Goal: Task Accomplishment & Management: Use online tool/utility

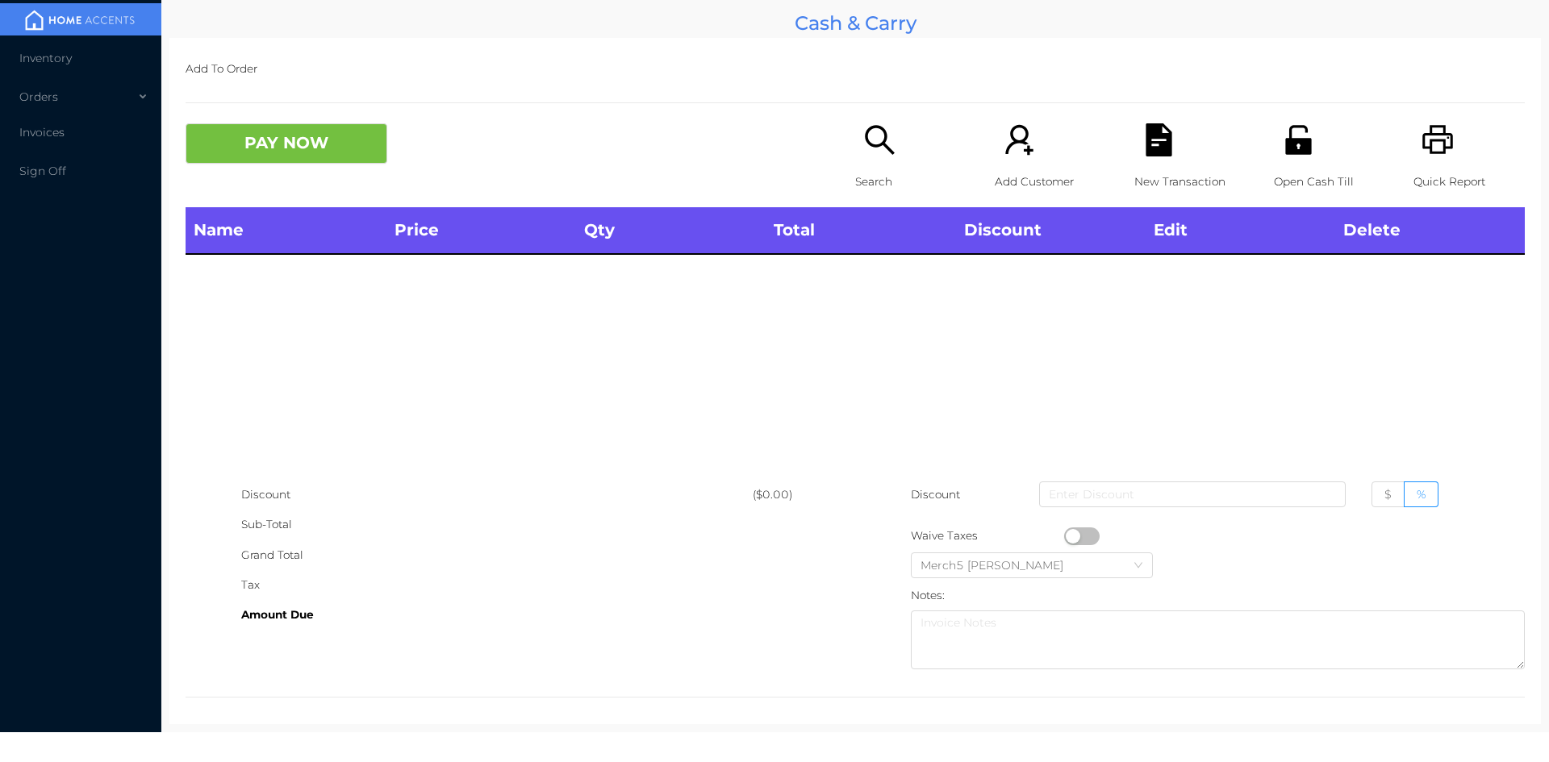
scroll to position [9, 0]
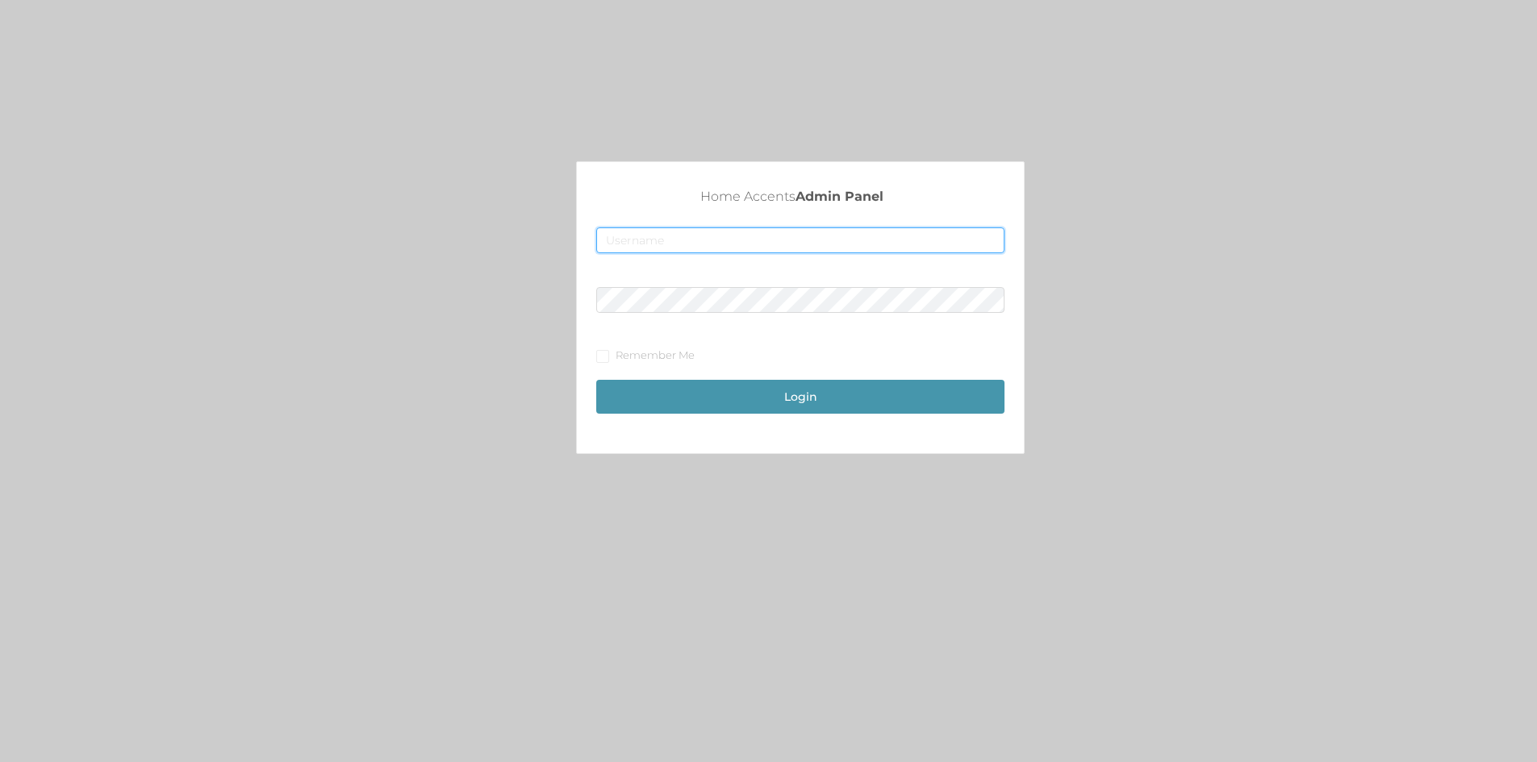
click at [668, 233] on input "text" at bounding box center [800, 240] width 408 height 26
type input "[EMAIL_ADDRESS][DOMAIN_NAME]"
click at [596, 380] on button "Login" at bounding box center [800, 397] width 408 height 34
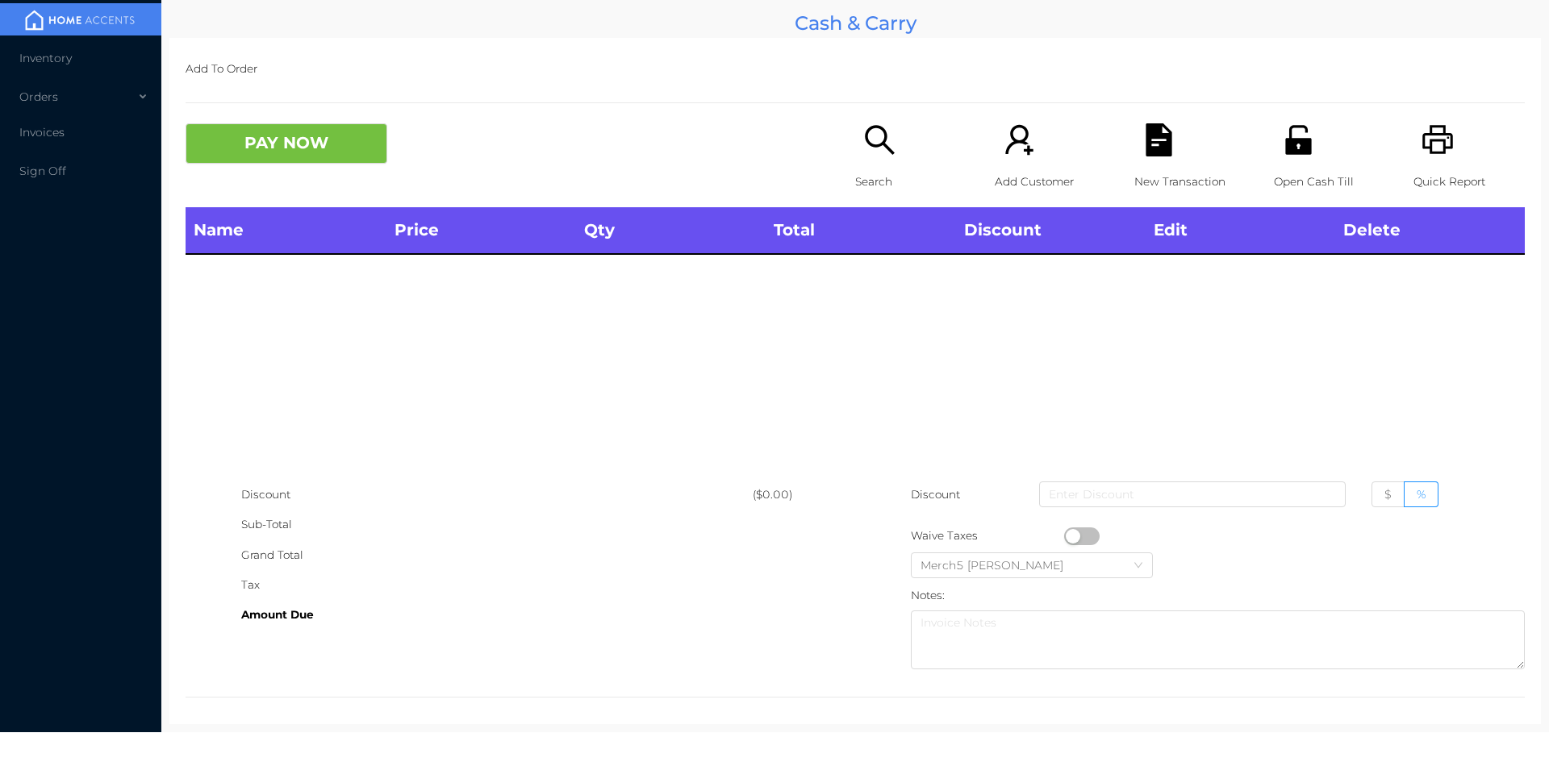
click at [898, 141] on div "Search" at bounding box center [910, 165] width 111 height 84
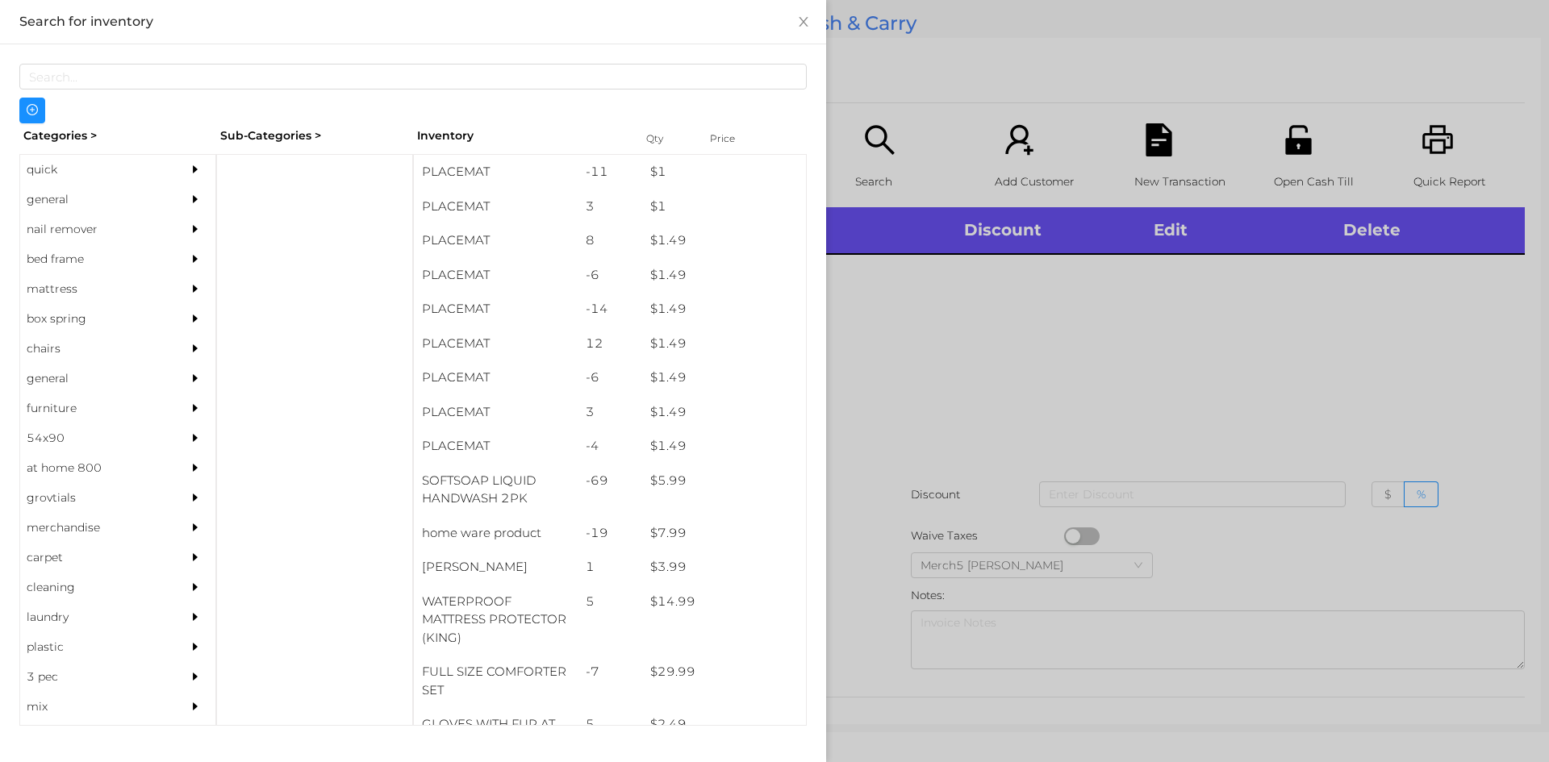
click at [127, 189] on div "general" at bounding box center [93, 200] width 147 height 30
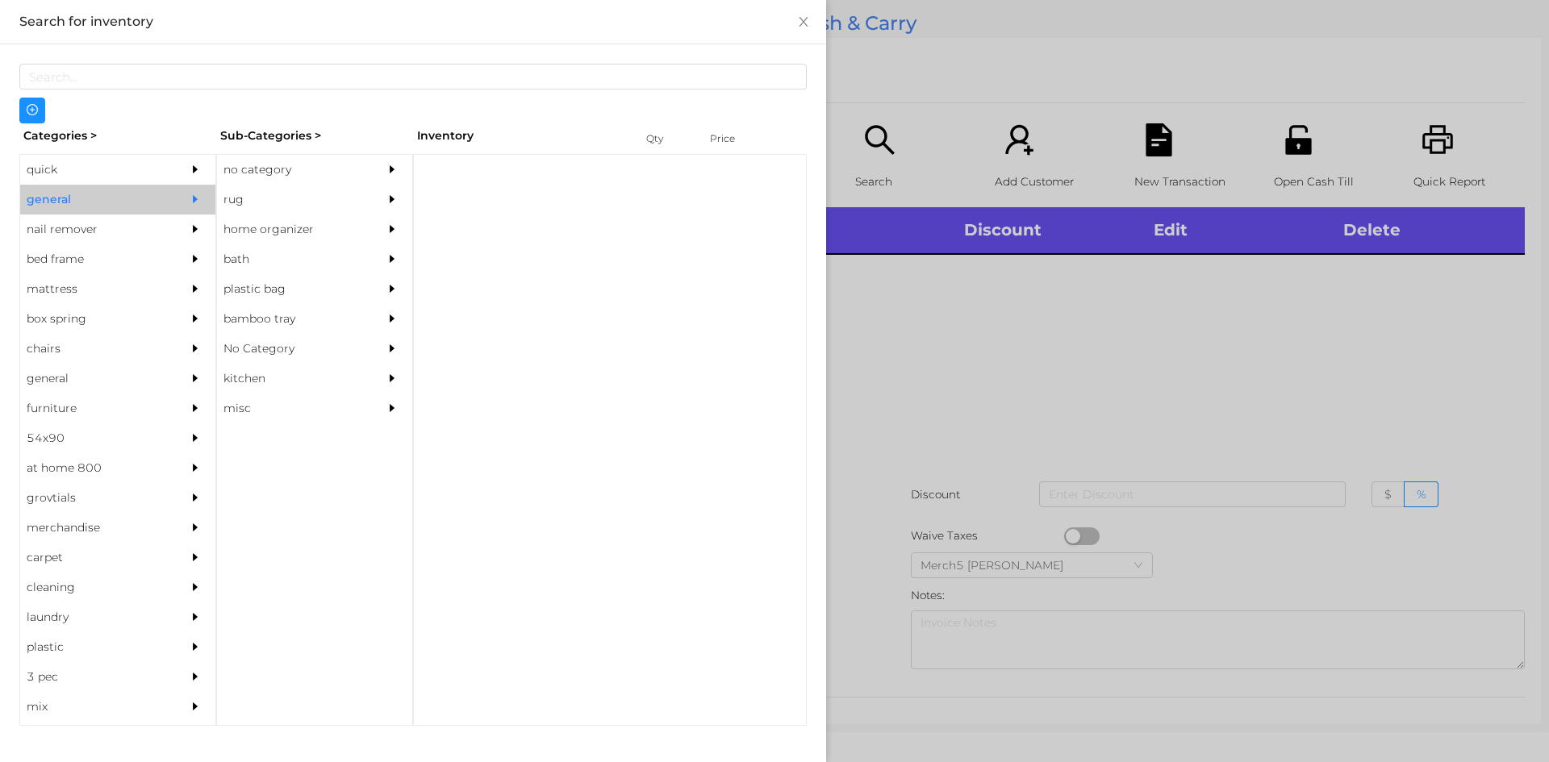
click at [323, 167] on div "no category" at bounding box center [290, 170] width 147 height 30
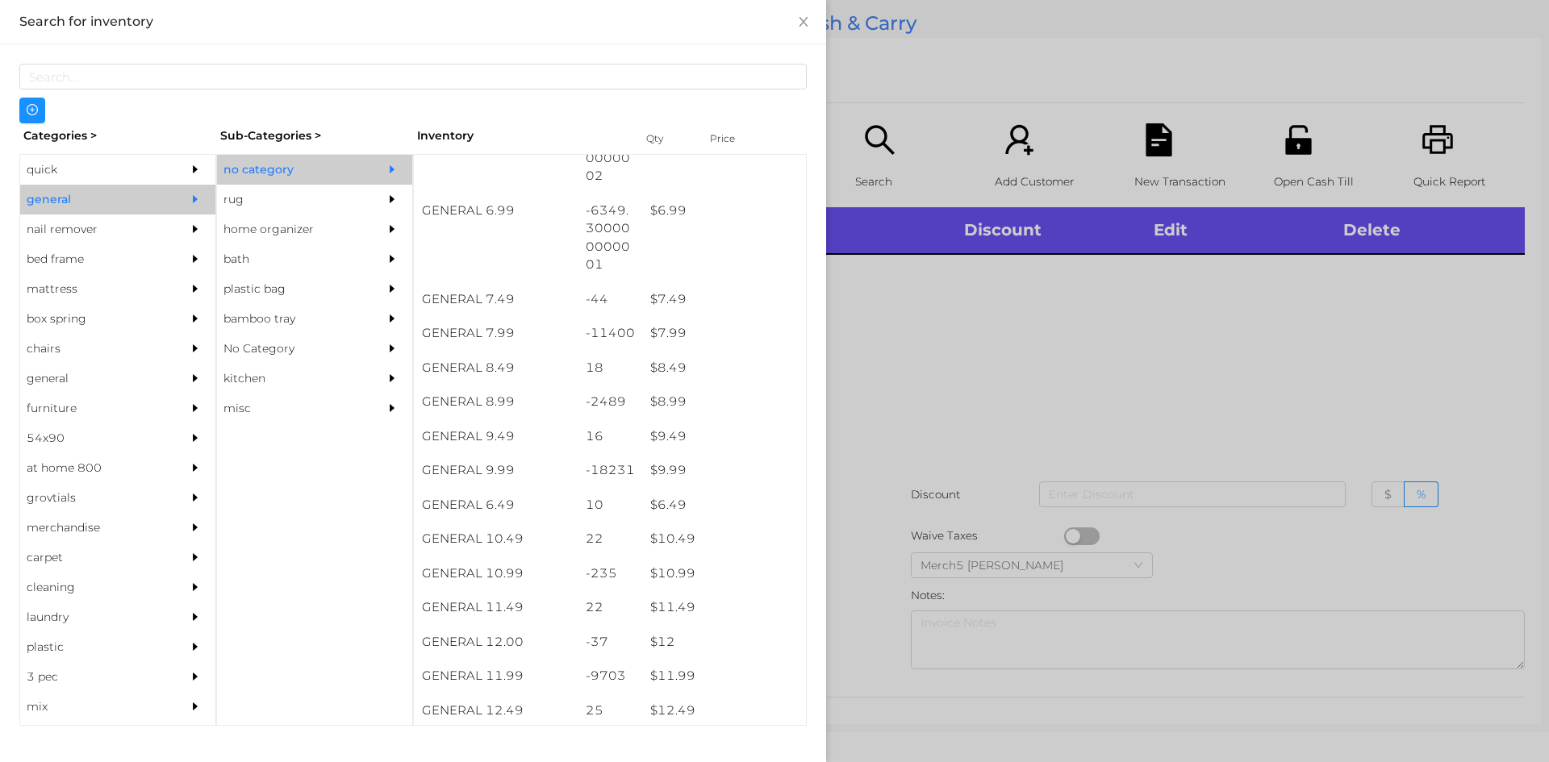
scroll to position [807, 0]
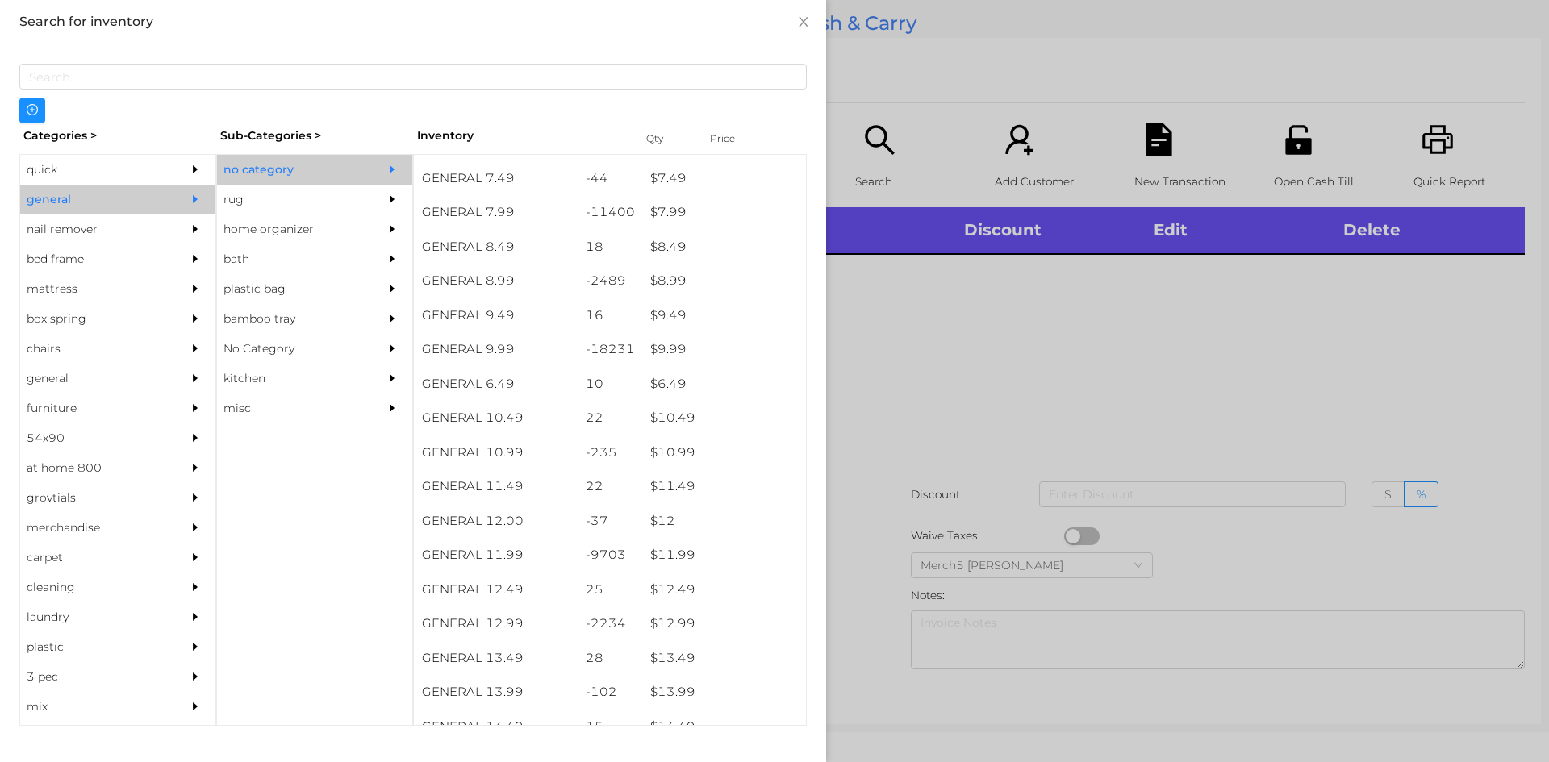
click at [919, 379] on div at bounding box center [774, 381] width 1549 height 762
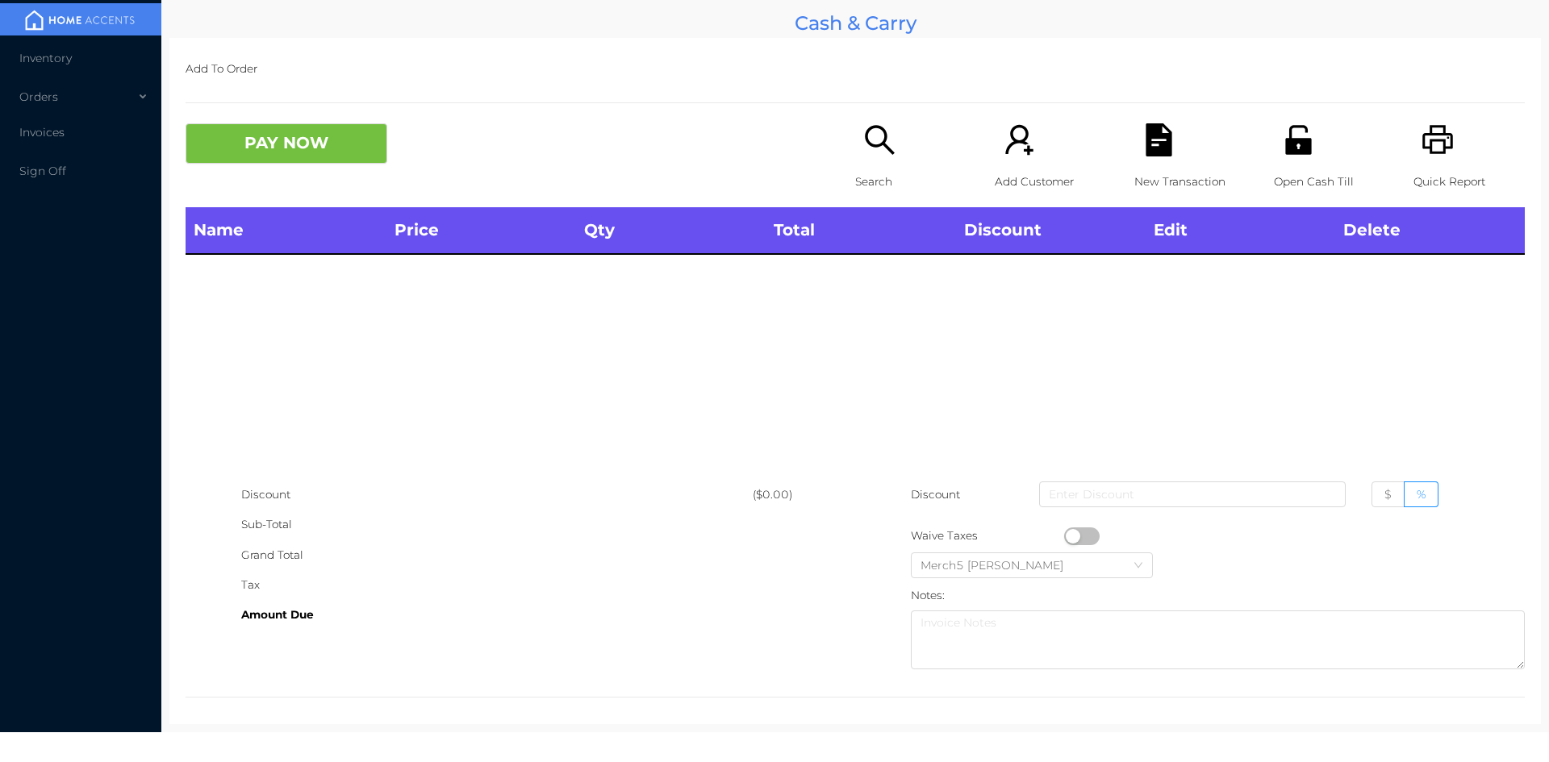
click at [916, 155] on div "Search" at bounding box center [910, 165] width 111 height 84
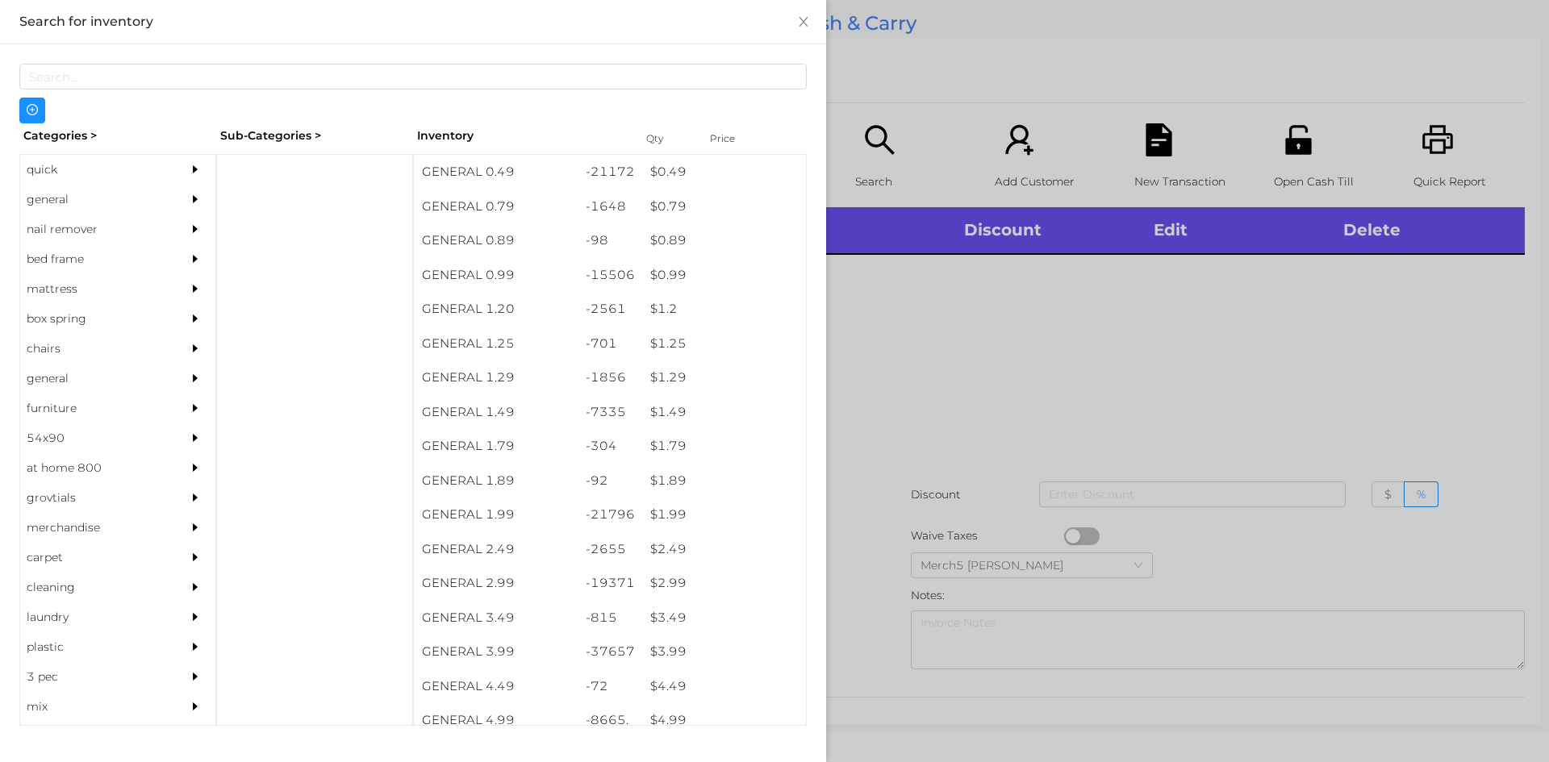
click at [161, 201] on div "general" at bounding box center [117, 200] width 195 height 30
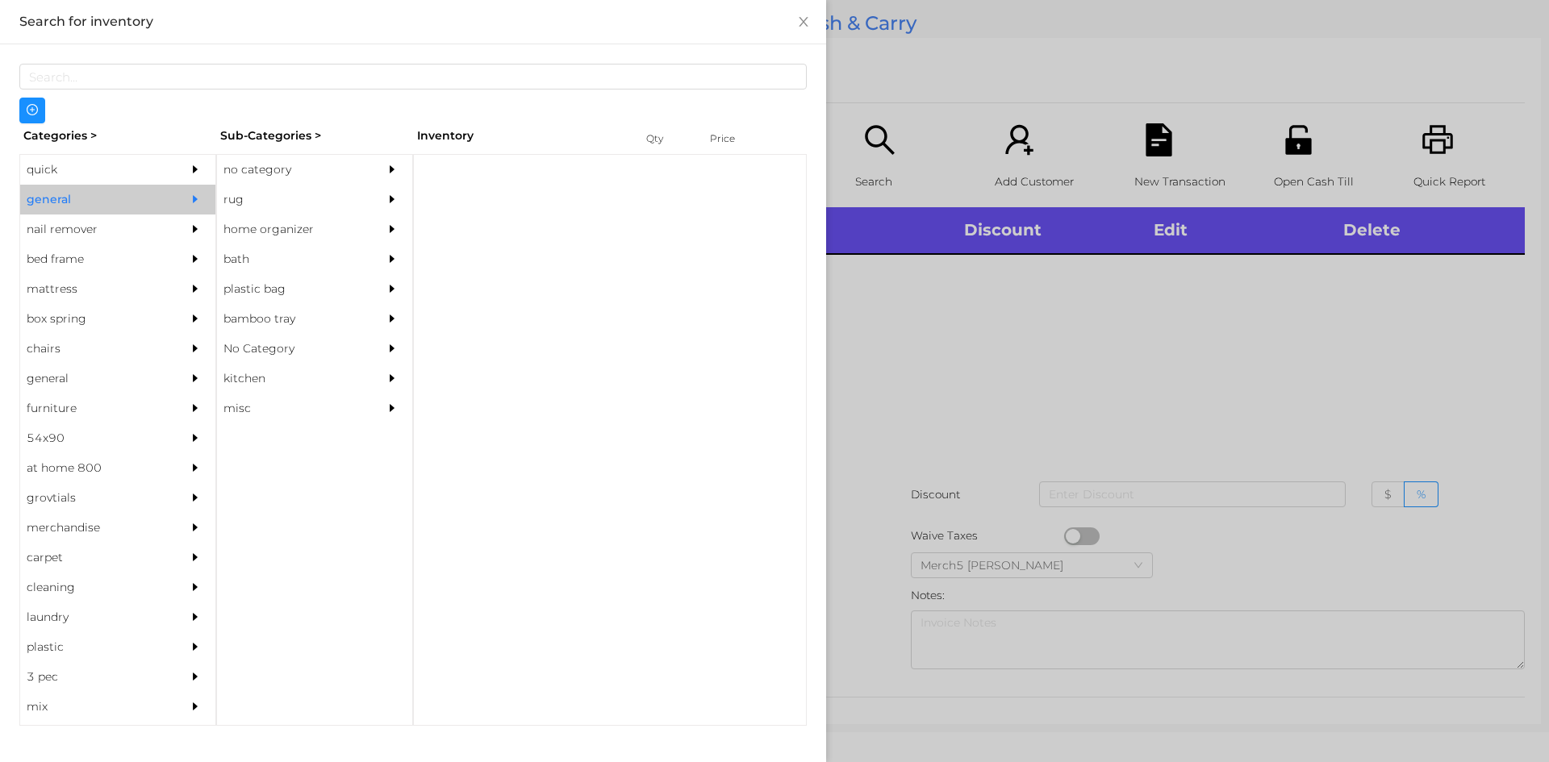
click at [376, 190] on div "rug" at bounding box center [314, 200] width 195 height 30
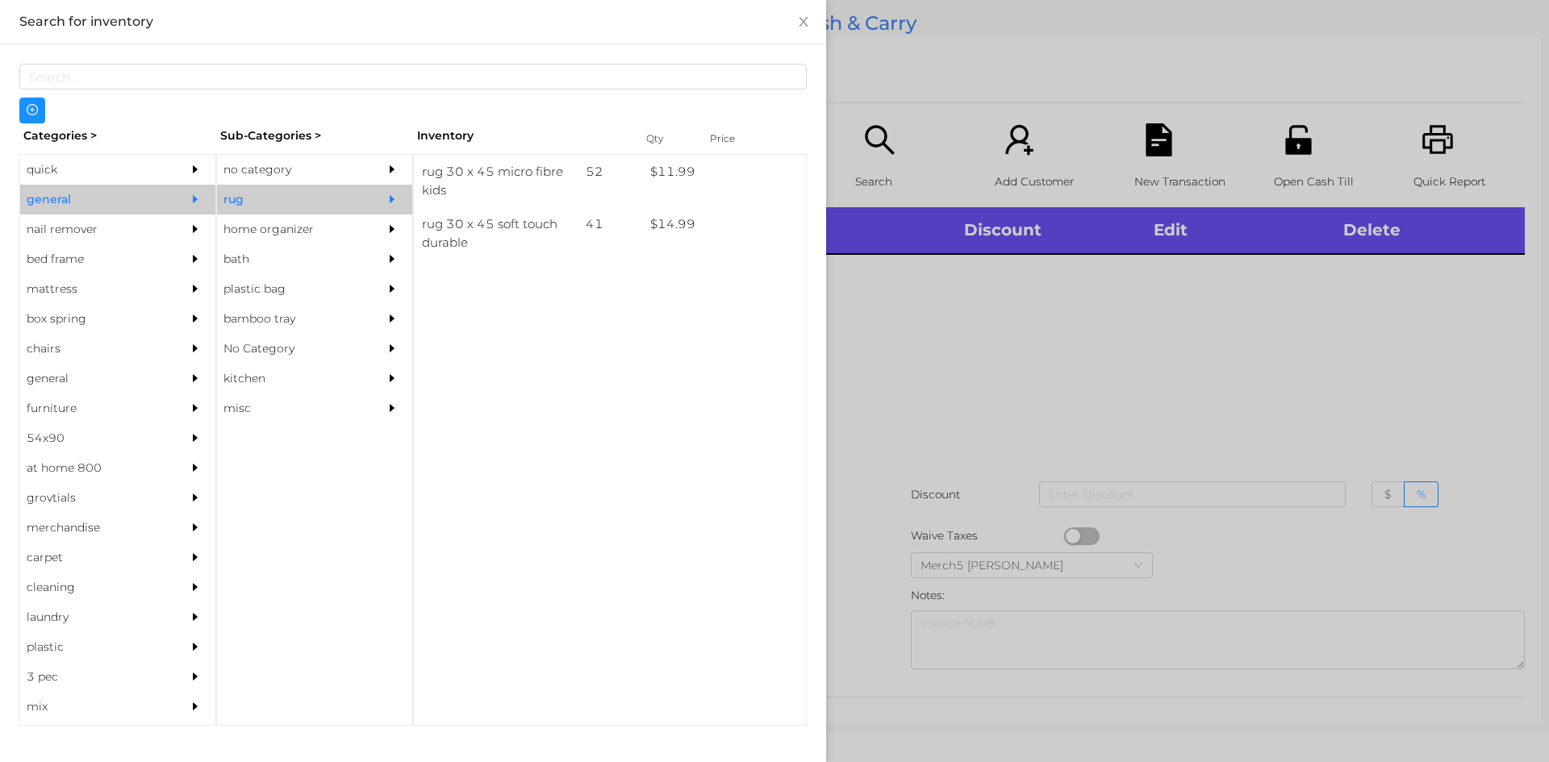
click at [377, 177] on div "no category" at bounding box center [314, 170] width 195 height 30
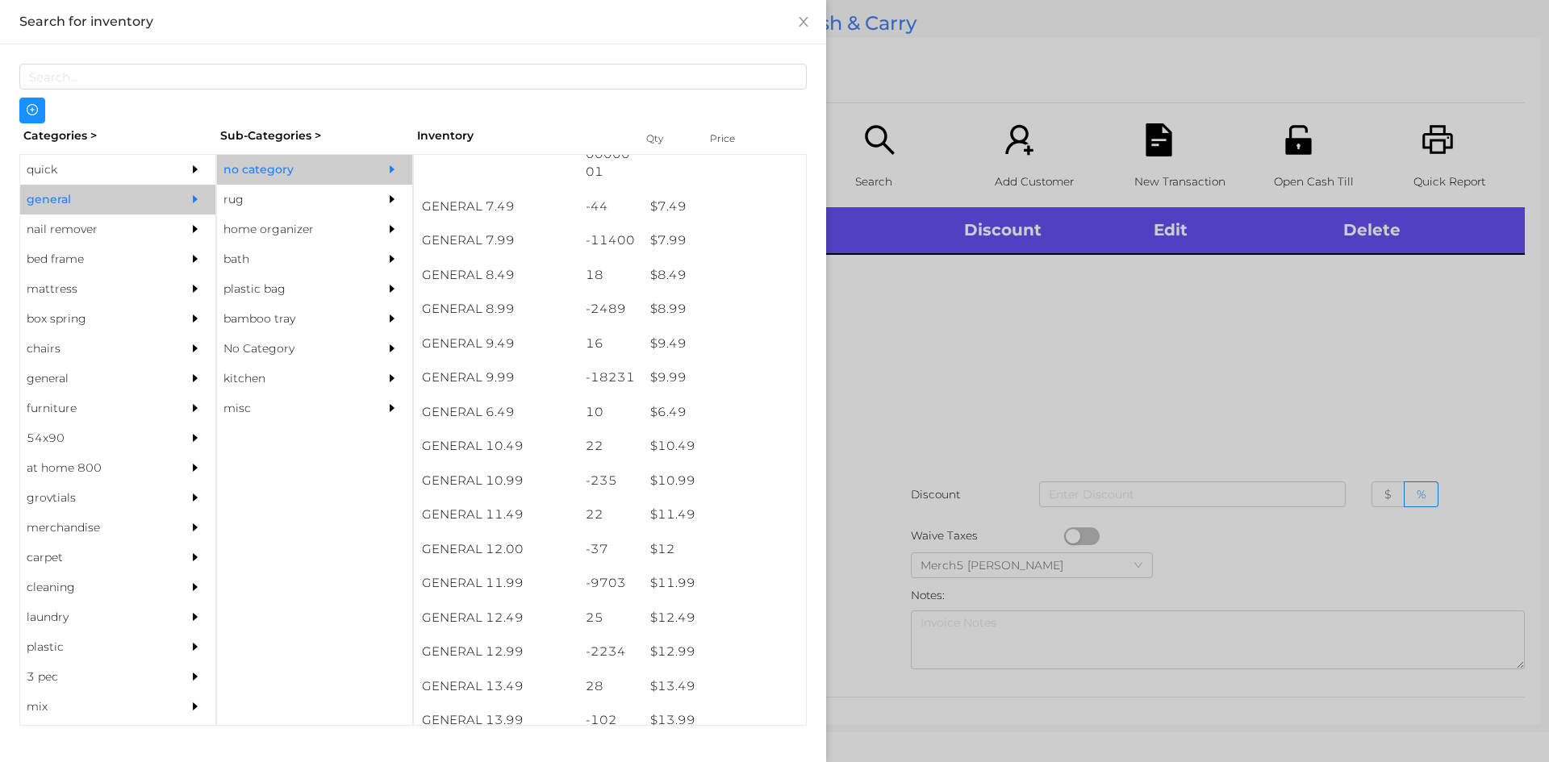
scroll to position [968, 0]
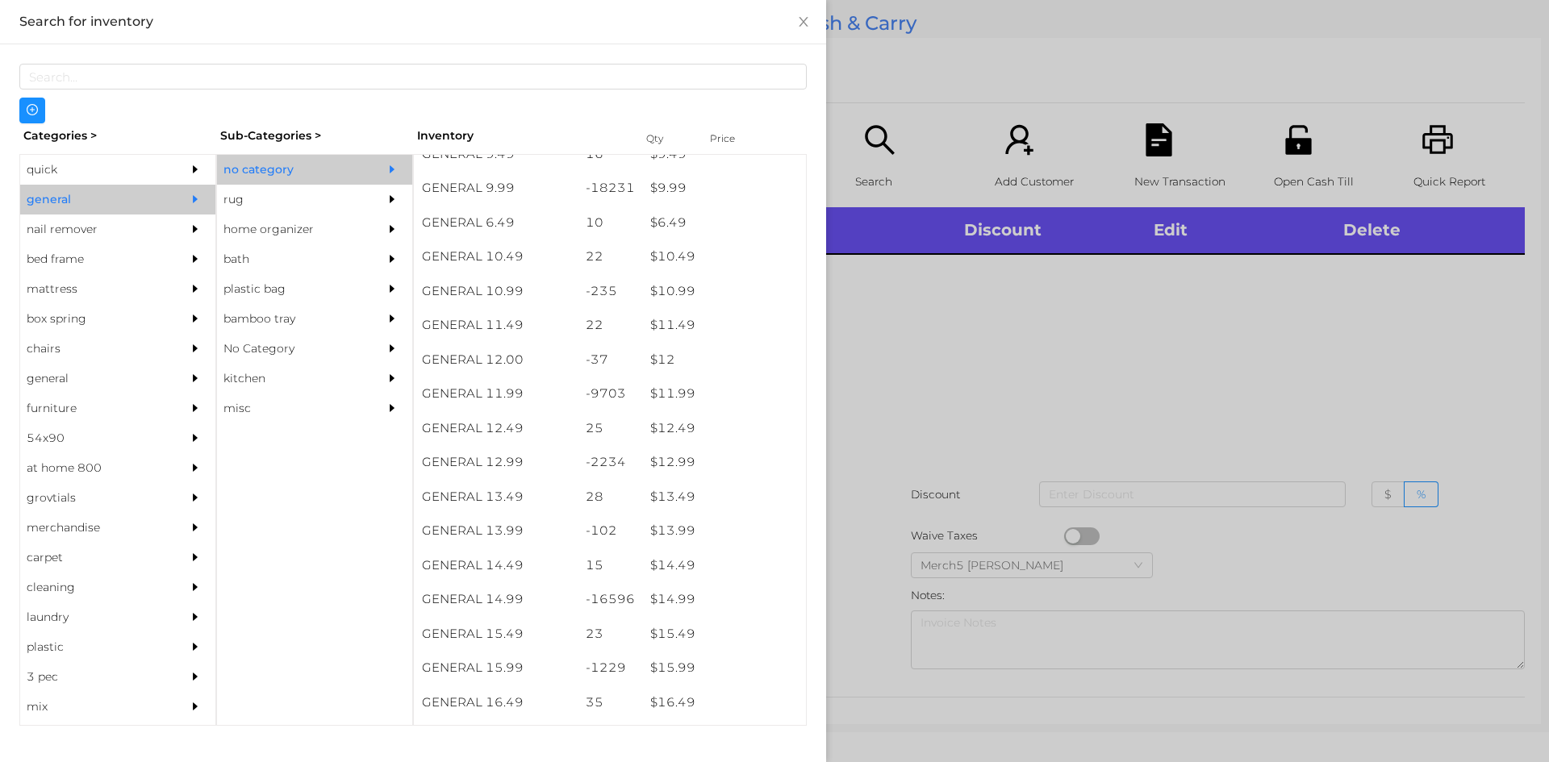
click at [1045, 368] on div at bounding box center [774, 381] width 1549 height 762
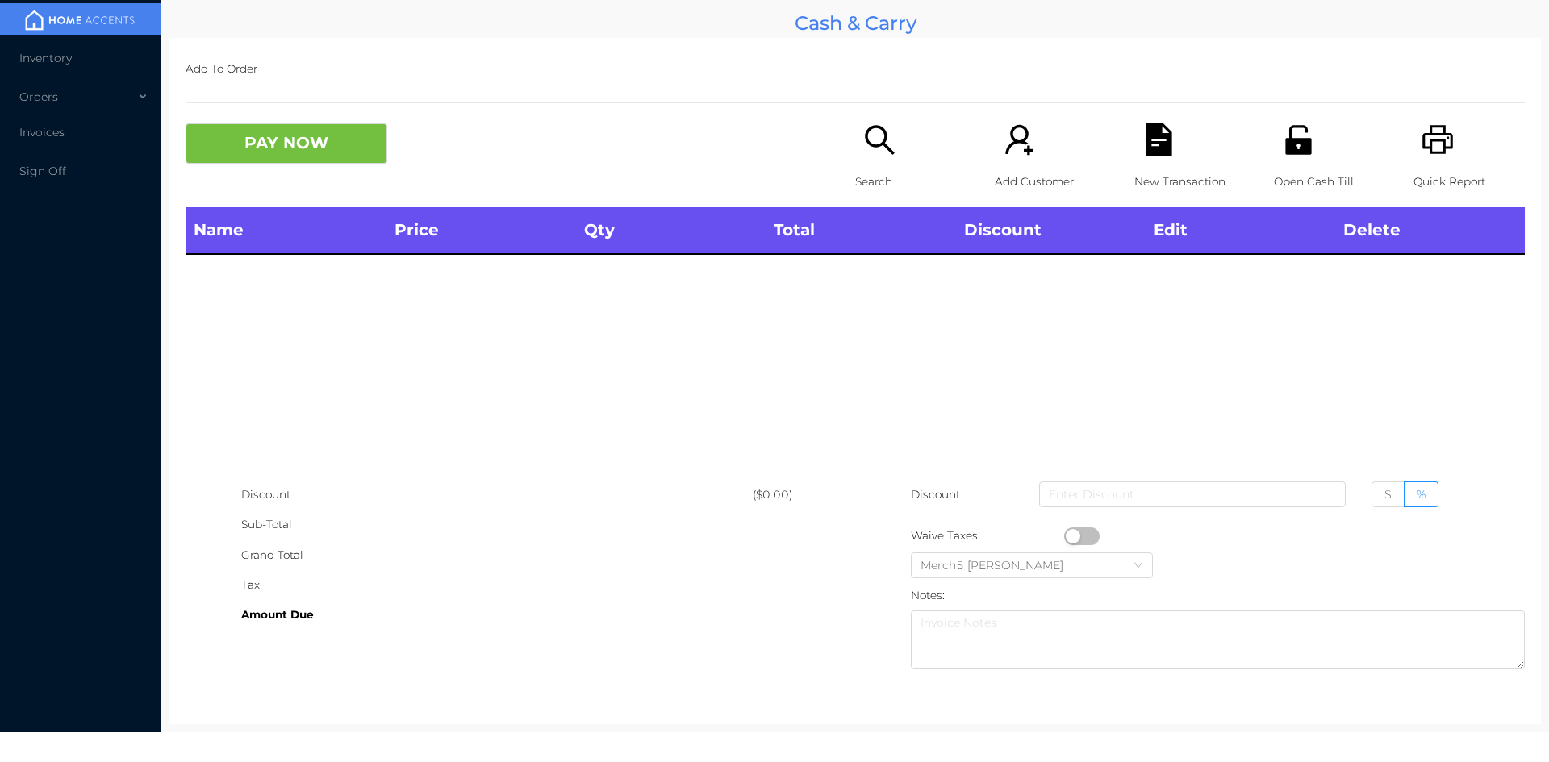
click at [891, 126] on div "Search" at bounding box center [910, 165] width 111 height 84
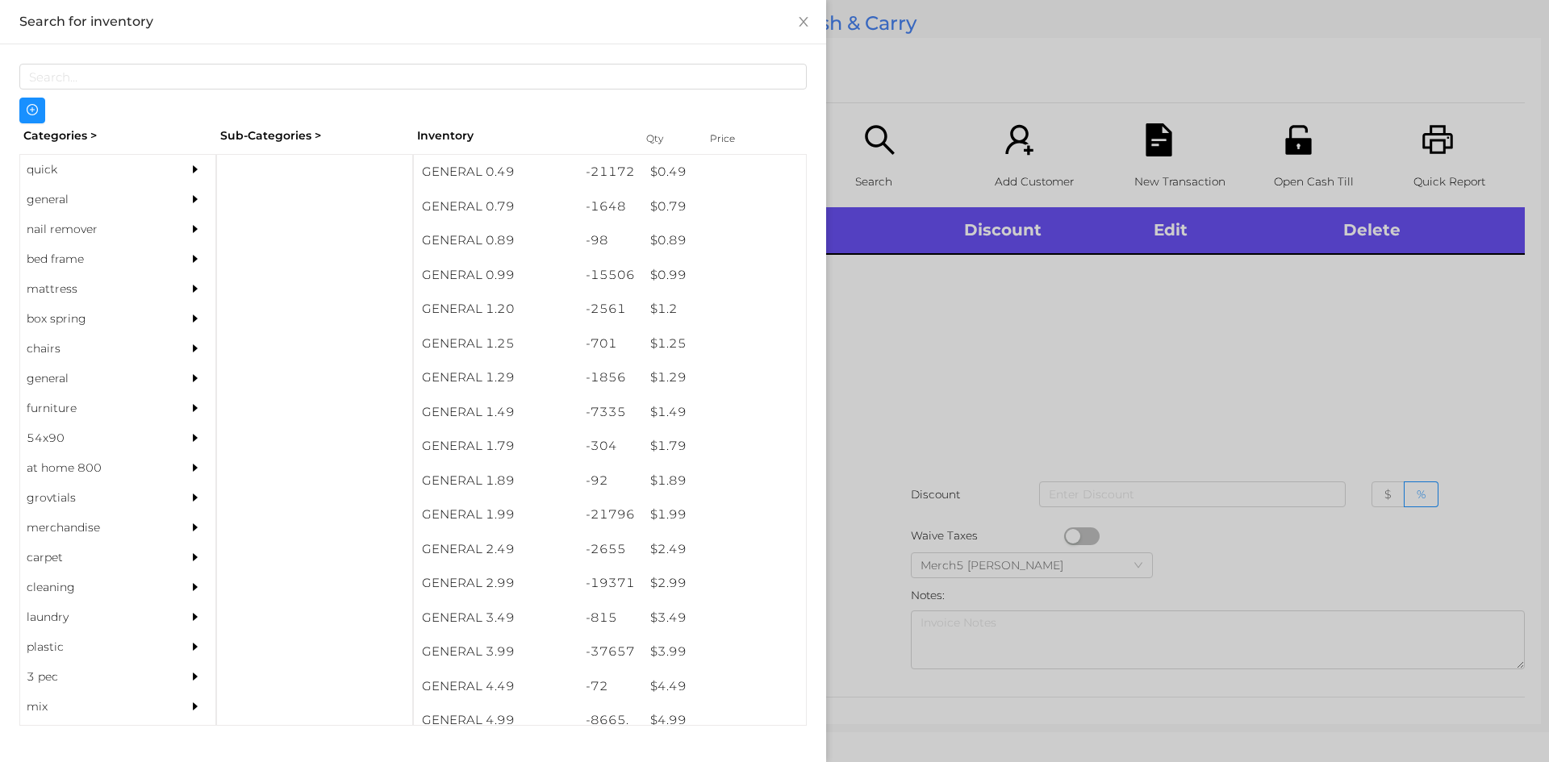
click at [167, 208] on div "general" at bounding box center [117, 200] width 195 height 30
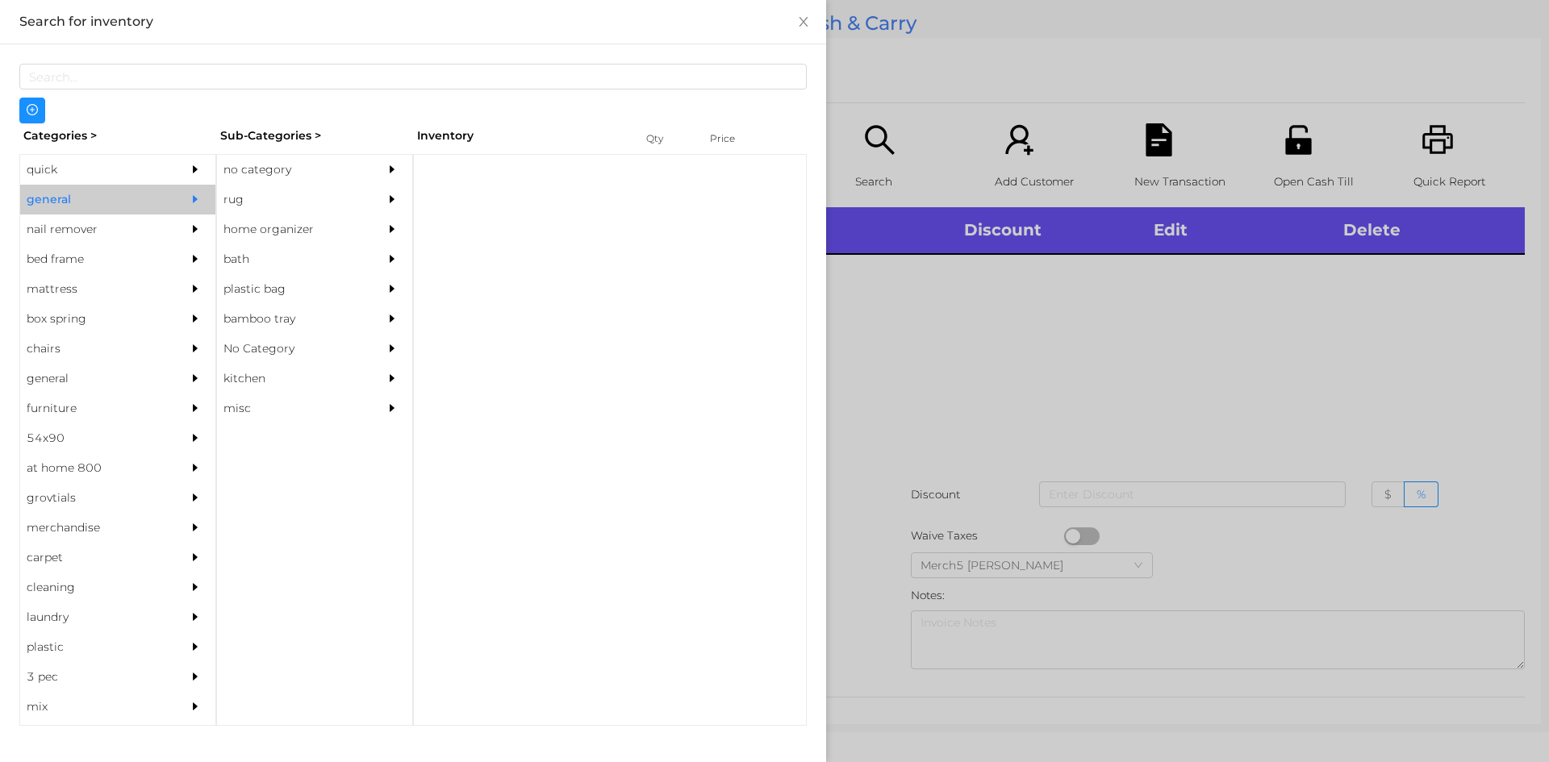
click at [318, 165] on div "no category" at bounding box center [290, 170] width 147 height 30
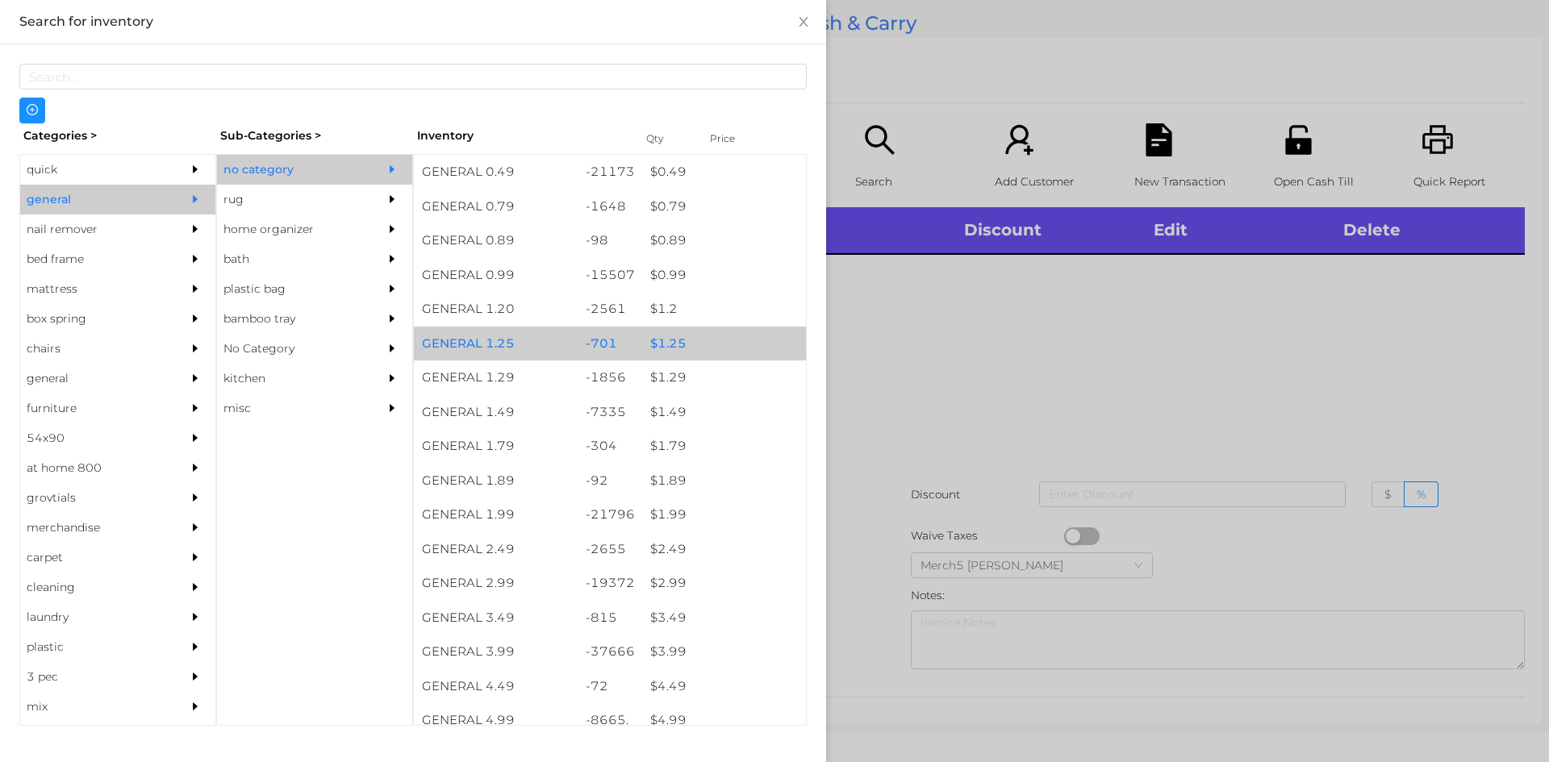
scroll to position [323, 0]
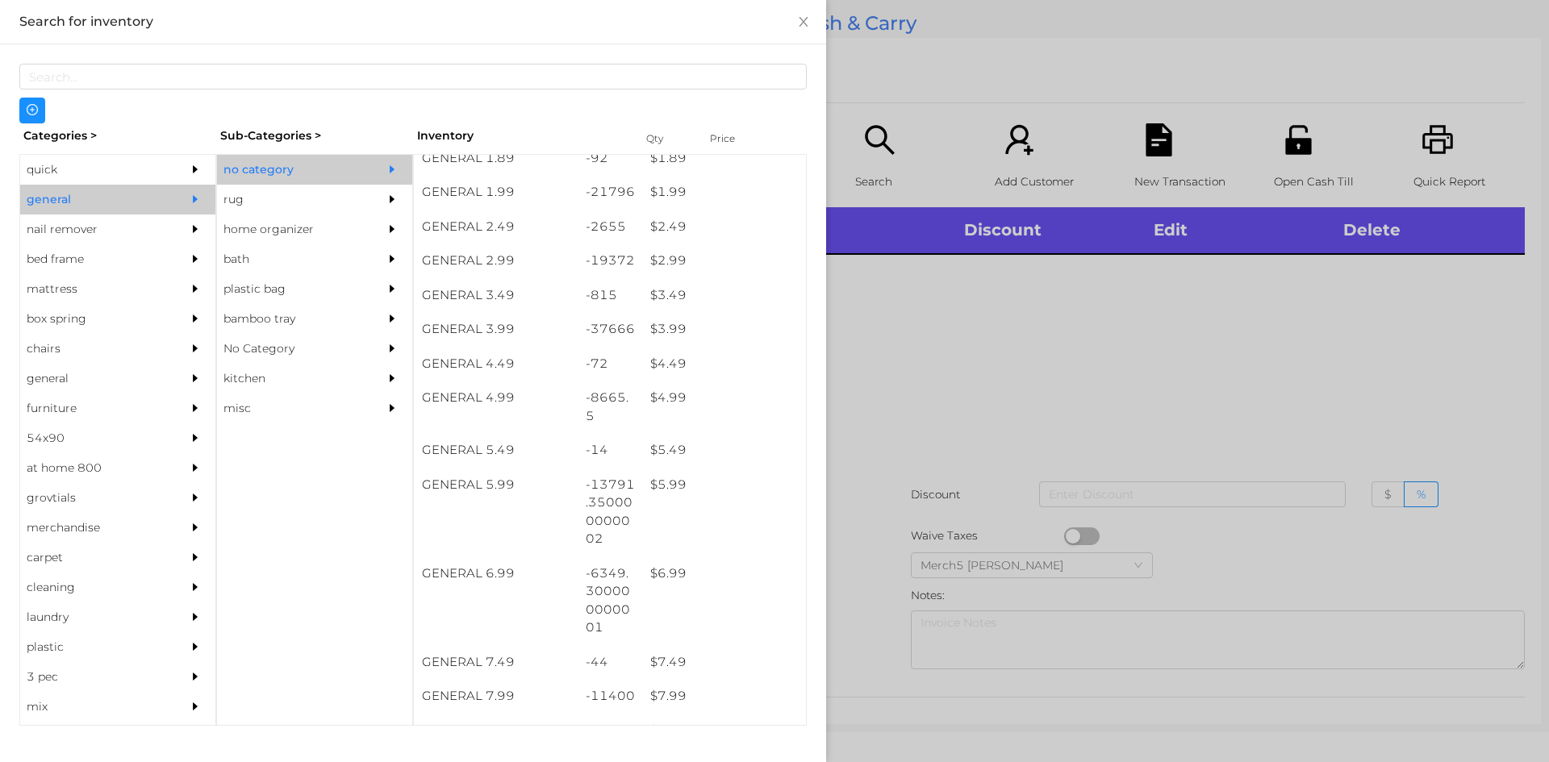
click at [928, 280] on div at bounding box center [774, 381] width 1549 height 762
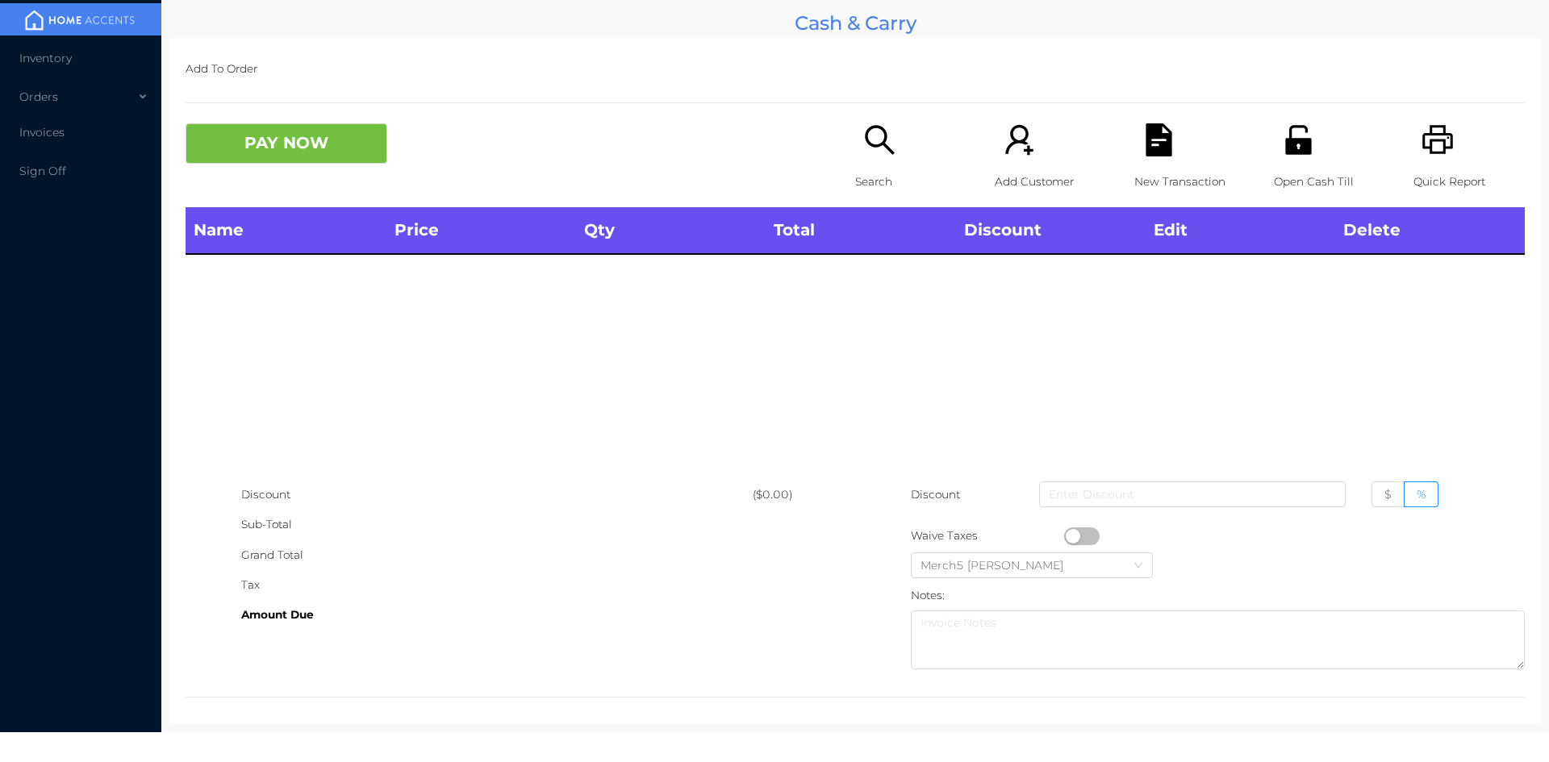
click at [1301, 152] on icon "icon: unlock" at bounding box center [1298, 139] width 33 height 33
click at [894, 164] on div "Search" at bounding box center [910, 165] width 111 height 84
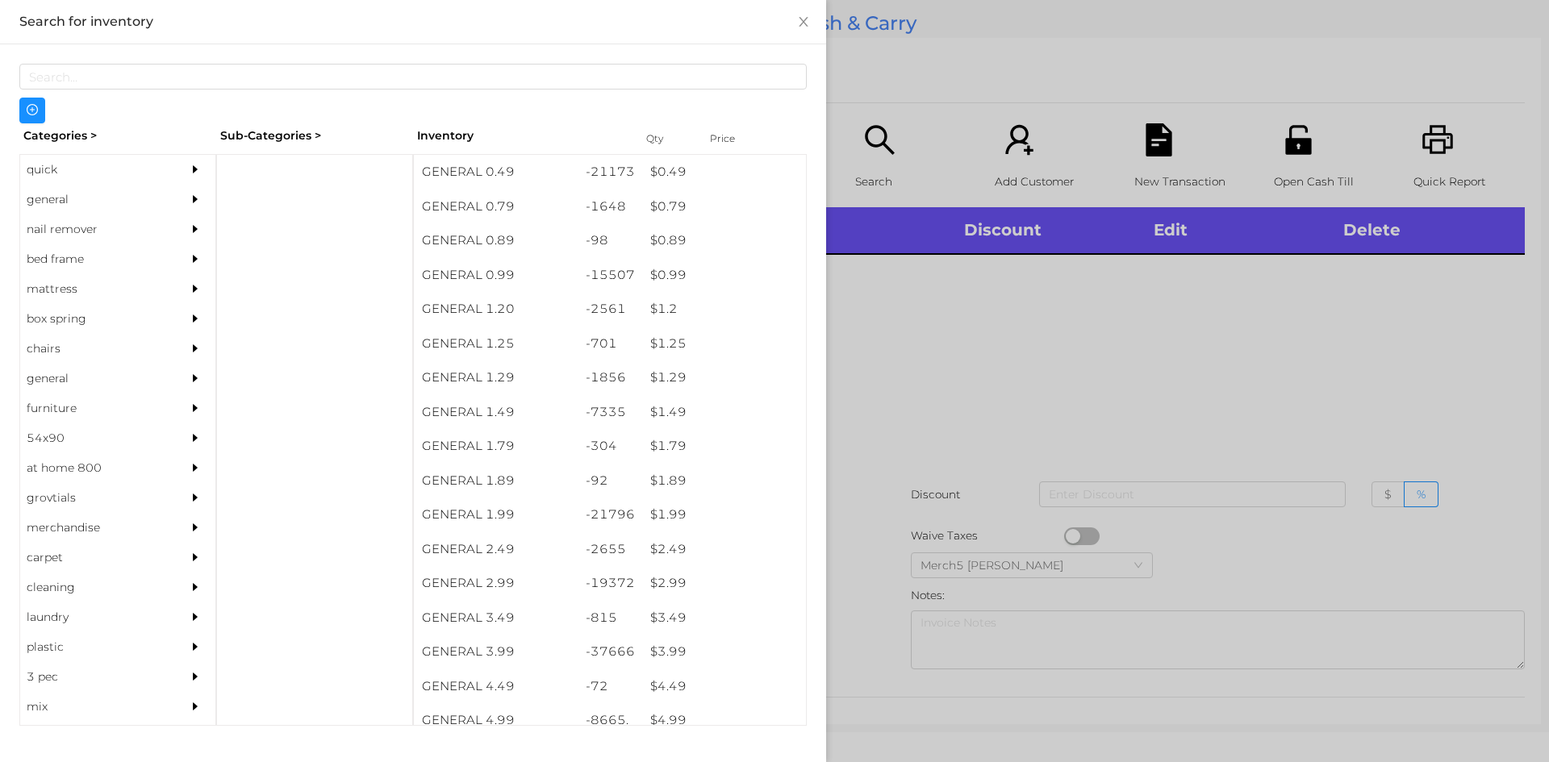
click at [119, 200] on div "general" at bounding box center [93, 200] width 147 height 30
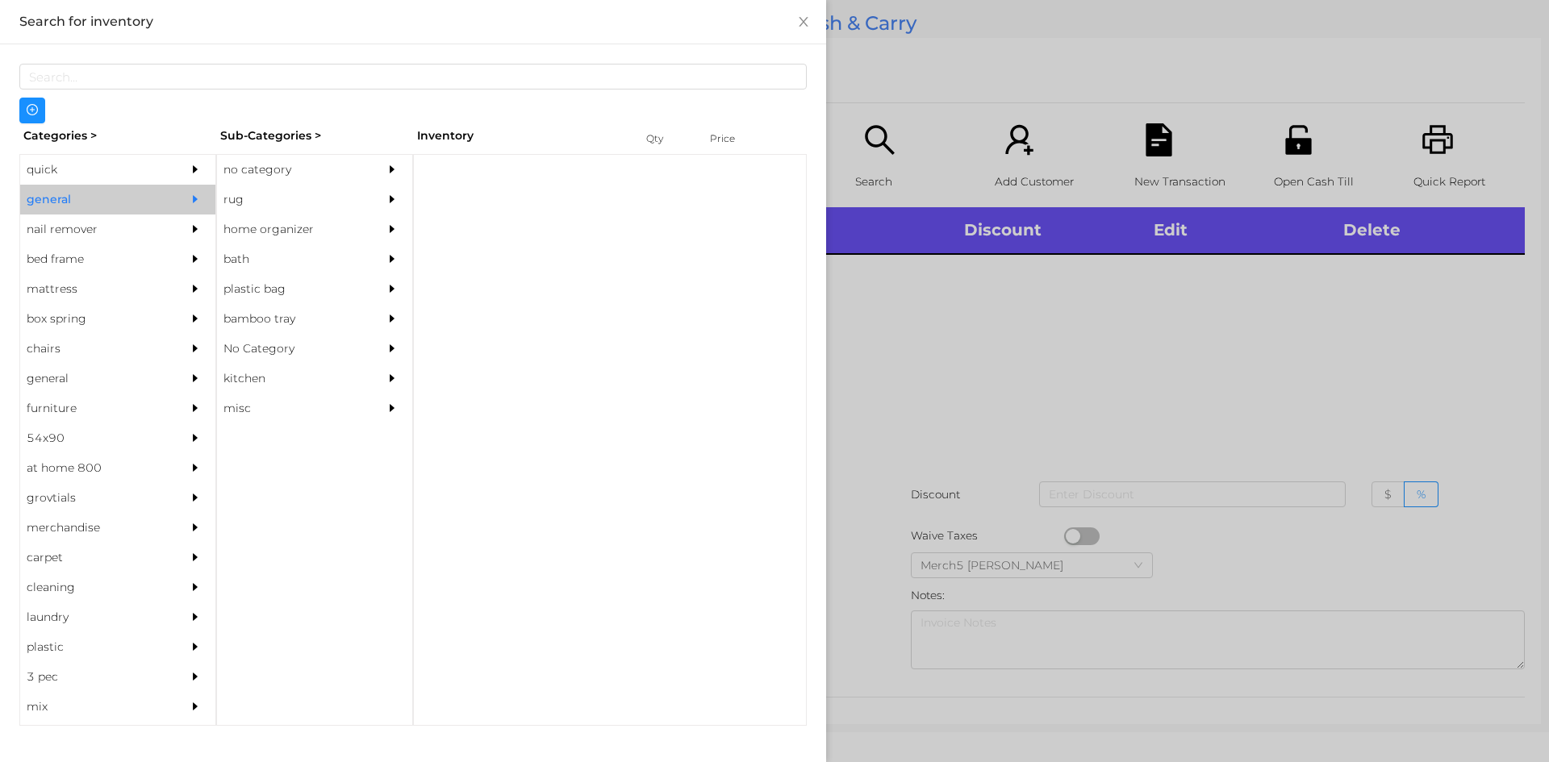
click at [274, 169] on div "no category" at bounding box center [290, 170] width 147 height 30
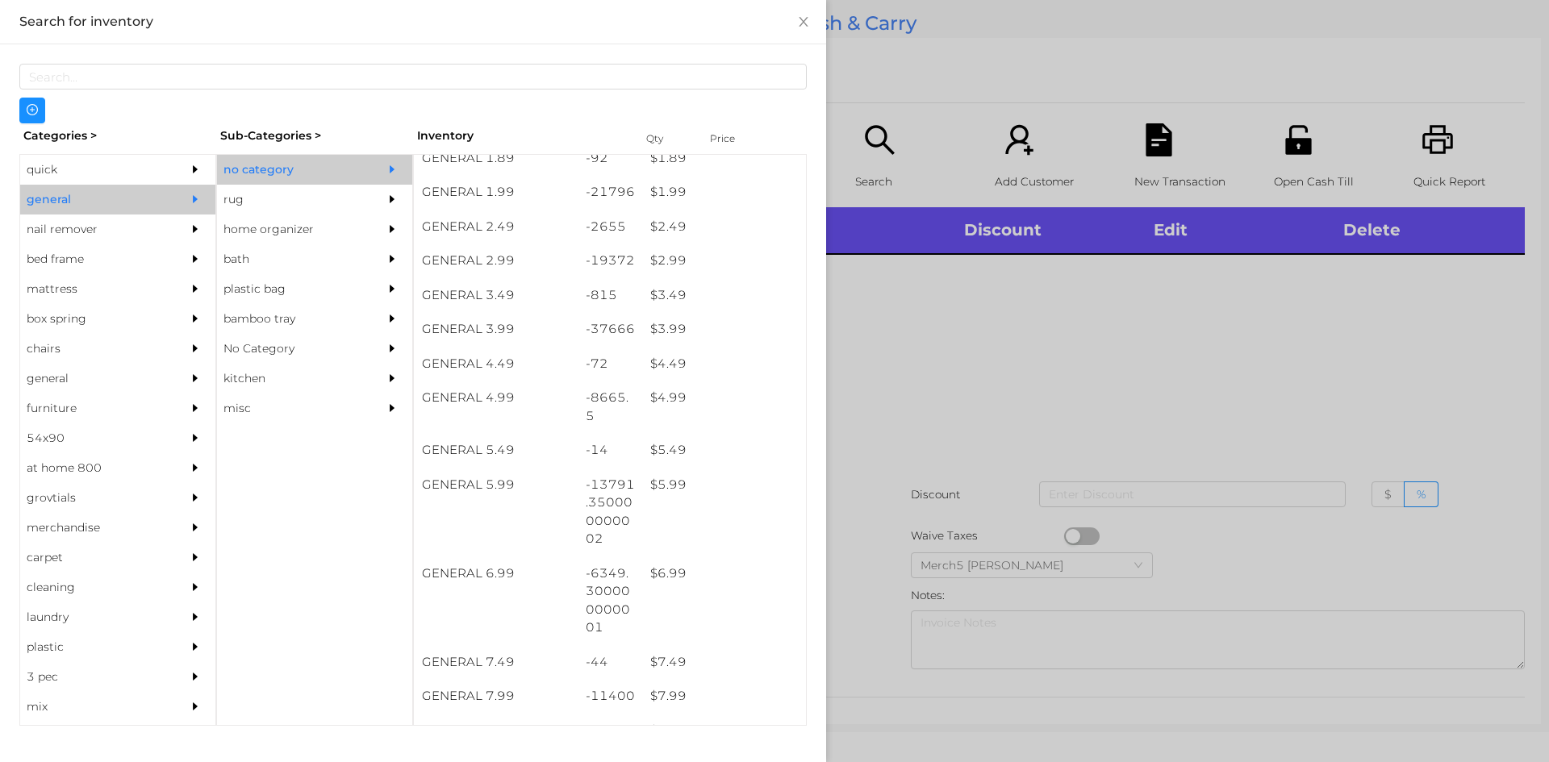
click at [856, 329] on div at bounding box center [774, 381] width 1549 height 762
